Goal: Task Accomplishment & Management: Manage account settings

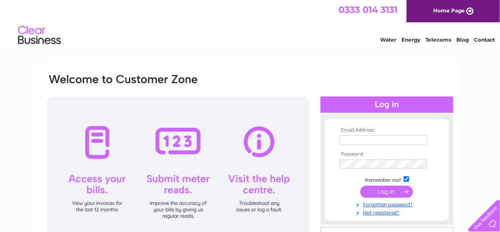
click at [368, 141] on input "text" at bounding box center [383, 139] width 88 height 9
type input "henshawjoinery@sky.com"
click at [388, 187] on input "submit" at bounding box center [386, 191] width 53 height 12
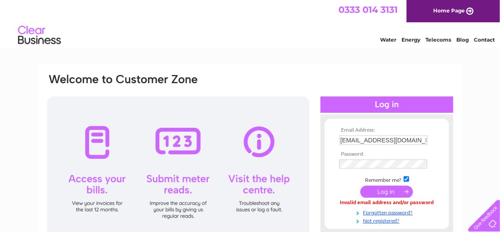
click at [380, 191] on input "submit" at bounding box center [386, 191] width 53 height 12
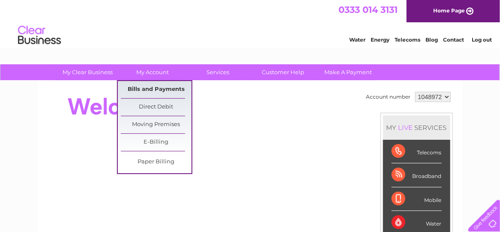
click at [150, 88] on link "Bills and Payments" at bounding box center [156, 89] width 71 height 17
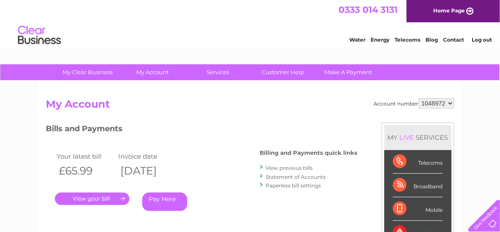
click at [94, 199] on link "." at bounding box center [92, 198] width 75 height 12
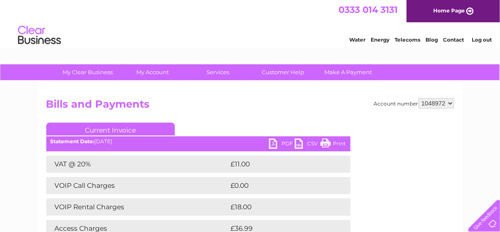
click at [276, 144] on link "PDF" at bounding box center [282, 144] width 26 height 12
click at [480, 39] on link "Log out" at bounding box center [482, 39] width 20 height 6
